Goal: Entertainment & Leisure: Consume media (video, audio)

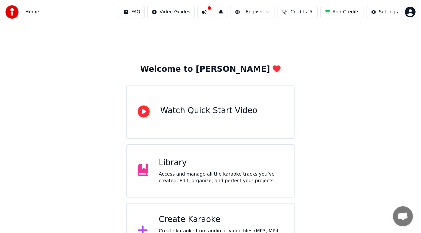
click at [211, 9] on button at bounding box center [204, 12] width 14 height 12
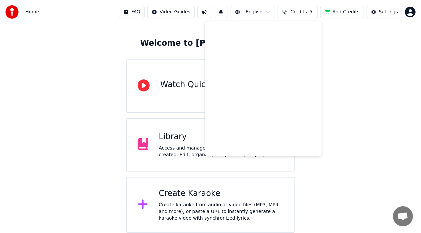
click at [87, 110] on div "Welcome to Youka Watch Quick Start Video Library Access and manage all the kara…" at bounding box center [210, 115] width 421 height 235
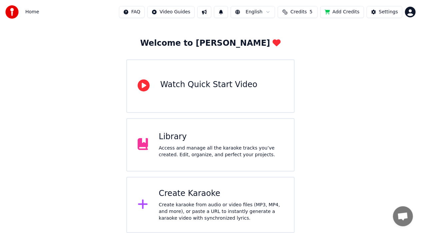
click at [248, 142] on div "Library Access and manage all the karaoke tracks you’ve created. Edit, organize…" at bounding box center [221, 144] width 125 height 27
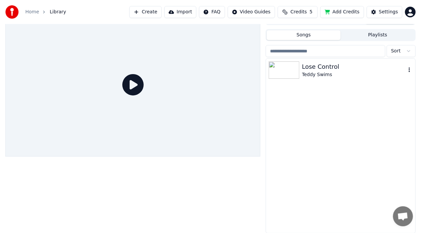
click at [313, 68] on div "Lose Control" at bounding box center [354, 66] width 104 height 9
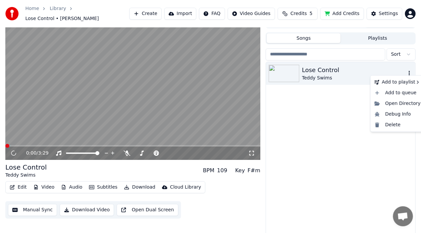
click at [409, 70] on icon "button" at bounding box center [409, 72] width 7 height 5
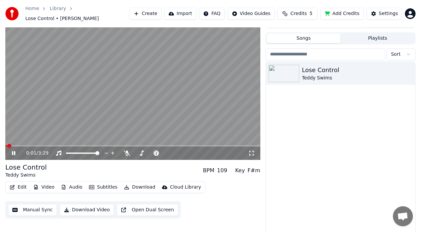
click at [106, 100] on video at bounding box center [132, 87] width 255 height 143
click at [352, 11] on button "Add Credits" at bounding box center [343, 14] width 44 height 12
